Goal: Information Seeking & Learning: Learn about a topic

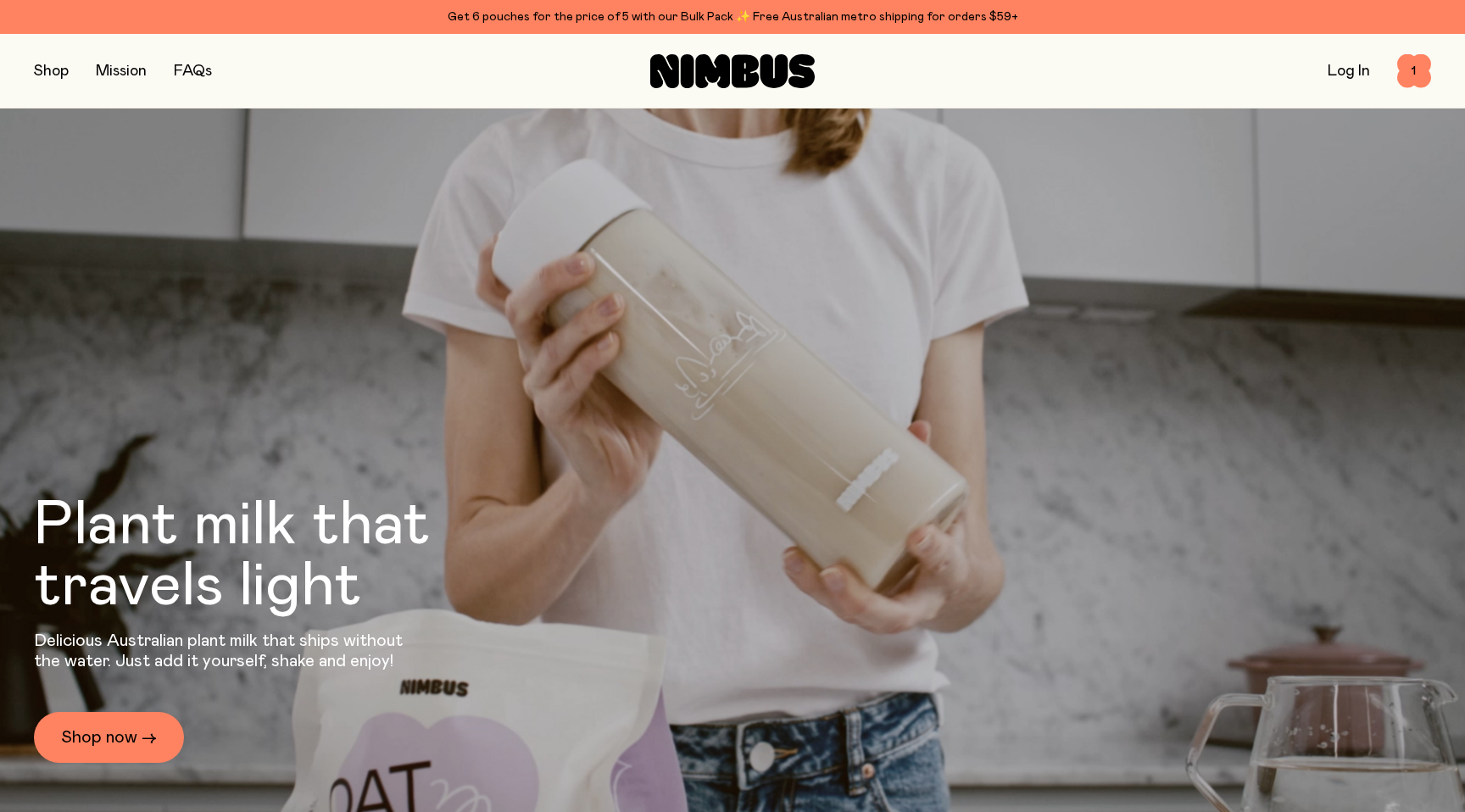
click at [194, 74] on link "FAQs" at bounding box center [192, 71] width 38 height 15
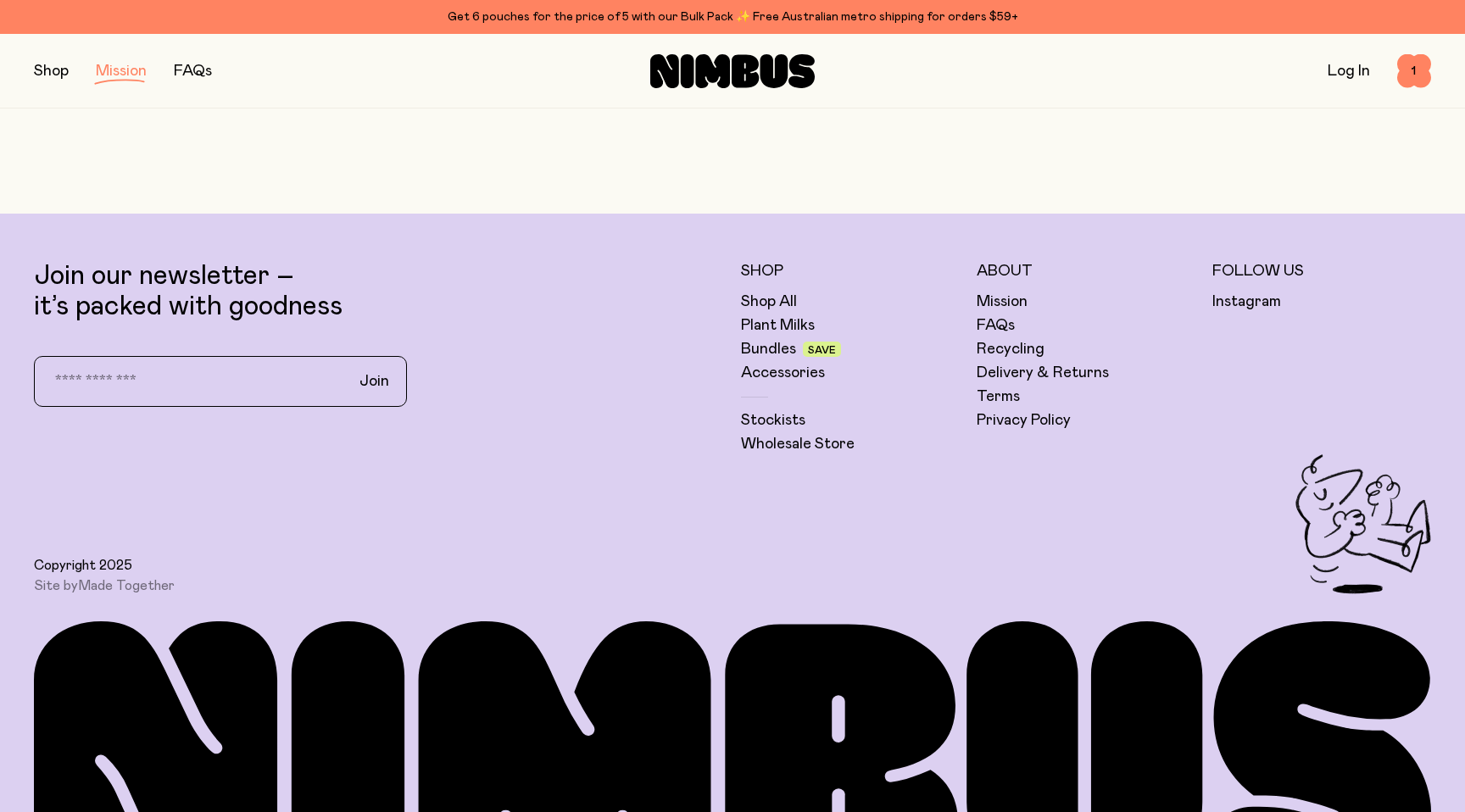
scroll to position [3831, 0]
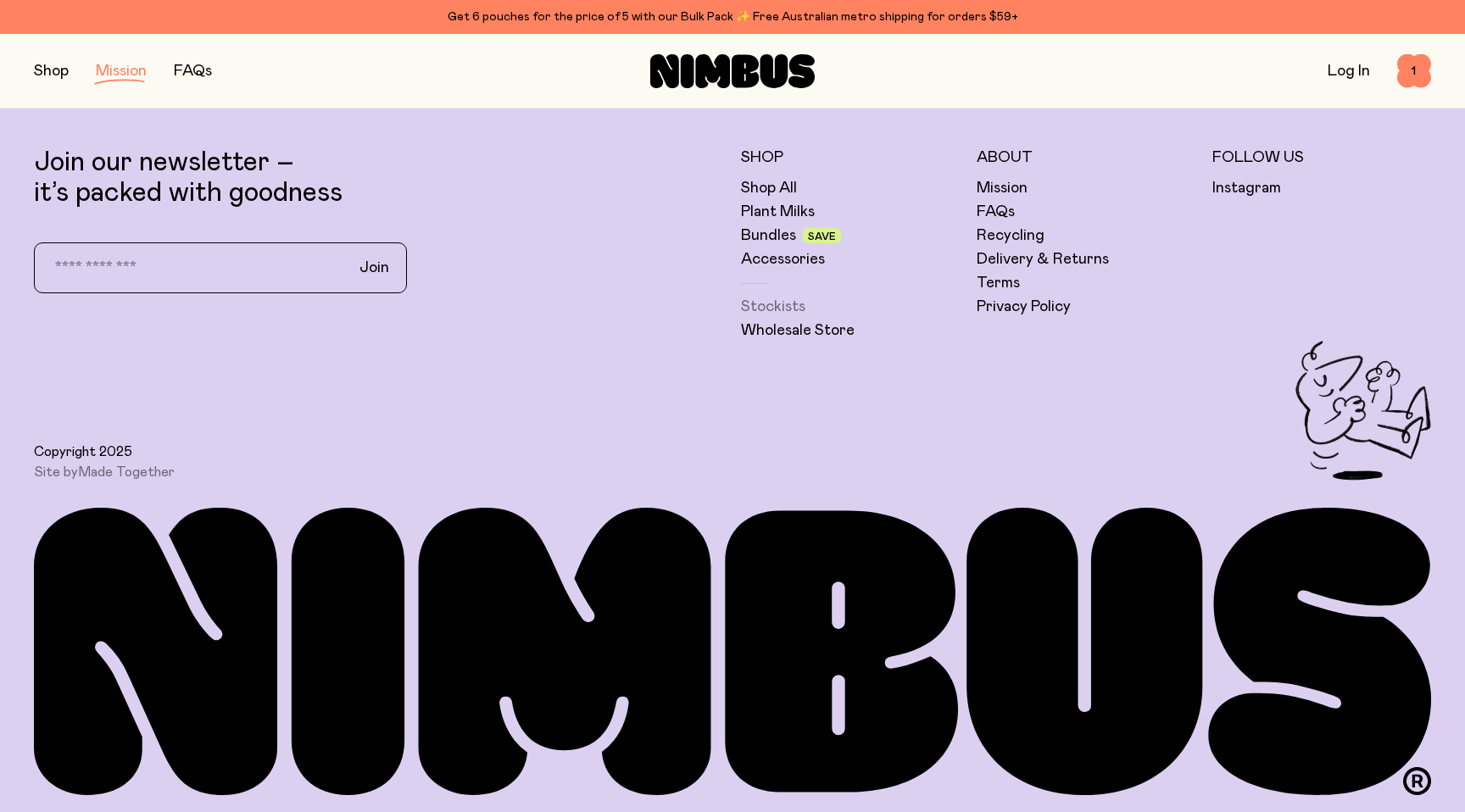
click at [788, 307] on link "Stockists" at bounding box center [772, 307] width 65 height 20
click at [210, 72] on link "FAQs" at bounding box center [192, 71] width 38 height 15
